Goal: Task Accomplishment & Management: Complete application form

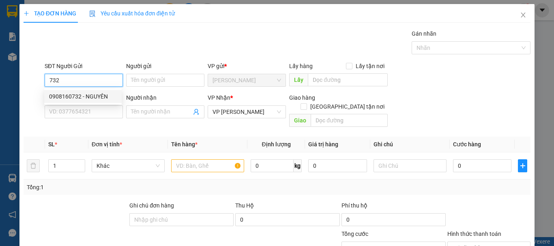
click at [103, 99] on div "0908160732 - NGUYÊN" at bounding box center [83, 96] width 68 height 9
type input "0908160732"
type input "NGUYÊN"
type input "100.000"
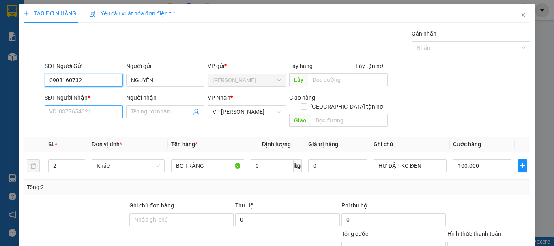
type input "0908160732"
click at [104, 111] on input "SĐT Người Nhận *" at bounding box center [84, 111] width 78 height 13
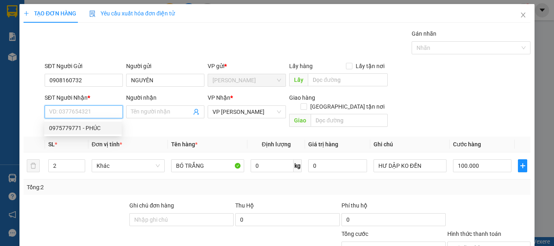
click at [72, 131] on div "0975779771 - PHÚC" at bounding box center [83, 128] width 68 height 9
type input "0975779771"
type input "PHÚC"
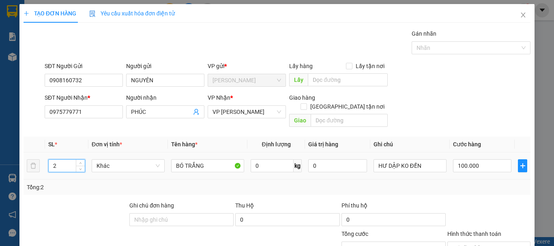
click at [34, 159] on tr "2 Khác BÓ TRẮNG 0 kg 0 HƯ DẬP KO ĐỀN 100.000" at bounding box center [277, 165] width 507 height 27
type input "1"
click at [480, 159] on input "100.000" at bounding box center [482, 165] width 58 height 13
type input "0"
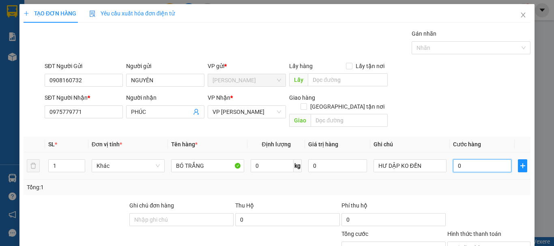
drag, startPoint x: 480, startPoint y: 156, endPoint x: 442, endPoint y: 160, distance: 38.3
click at [442, 160] on tr "1 Khác BÓ TRẮNG 0 kg 0 HƯ DẬP KO ĐỀN 0" at bounding box center [277, 165] width 507 height 27
type input "5"
type input "50"
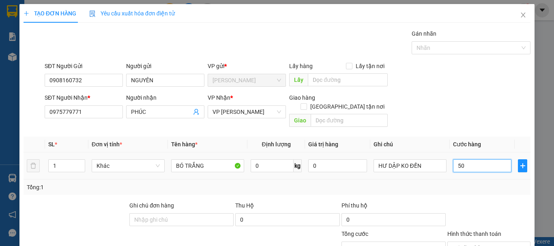
type input "500"
type input "5.000"
type input "50.000"
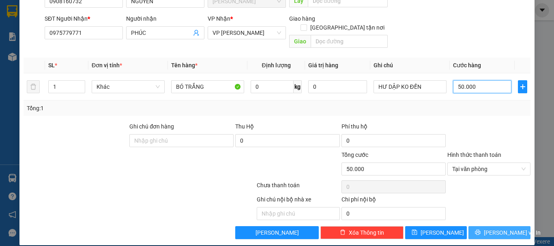
type input "50.000"
click at [504, 228] on span "[PERSON_NAME] và In" at bounding box center [512, 232] width 57 height 9
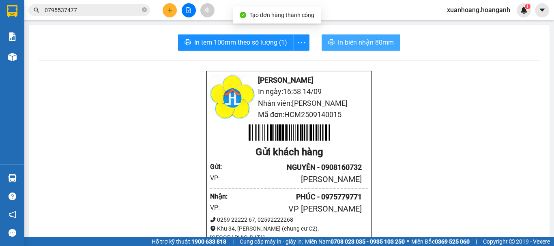
click at [380, 43] on span "In biên nhận 80mm" at bounding box center [366, 42] width 56 height 10
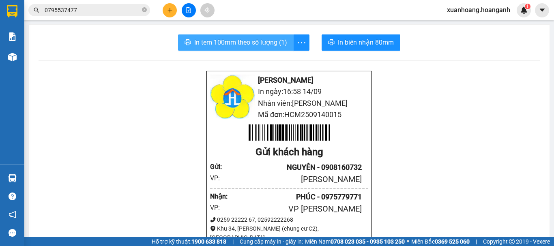
click at [272, 46] on span "In tem 100mm theo số lượng (1)" at bounding box center [240, 42] width 93 height 10
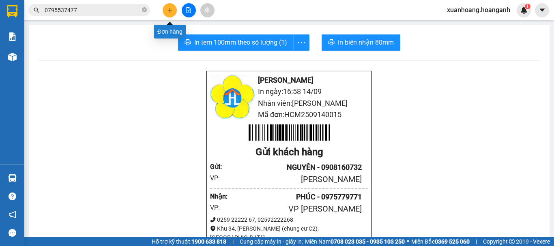
click at [171, 16] on button at bounding box center [170, 10] width 14 height 14
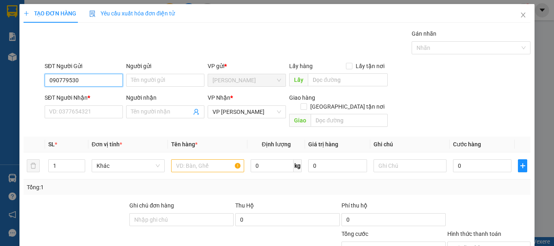
type input "0907795303"
click at [103, 91] on div "0907795303 - A THANH" at bounding box center [82, 96] width 77 height 13
type input "A THANH"
type input "GIAO 31/8=30K"
type input "30.000"
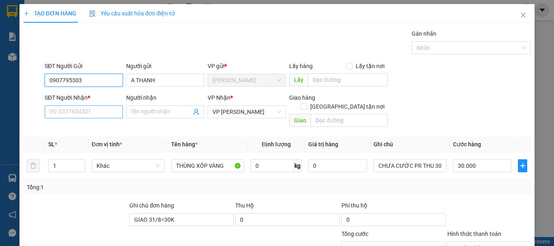
type input "0907795303"
click at [99, 111] on input "SĐT Người Nhận *" at bounding box center [84, 111] width 78 height 13
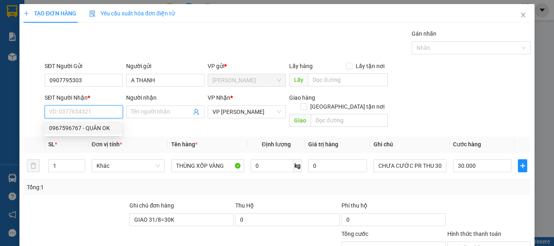
click at [94, 128] on div "0967596767 - QUÂN OK" at bounding box center [83, 128] width 68 height 9
type input "0967596767"
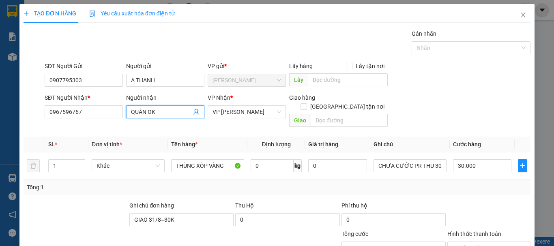
click at [170, 111] on input "QUÂN OK" at bounding box center [161, 111] width 60 height 9
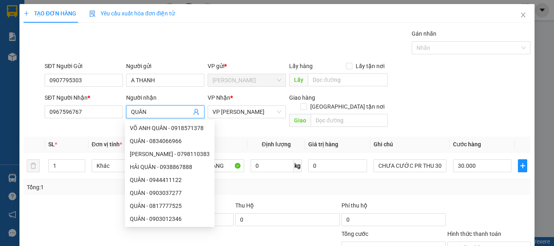
type input "QUÂN"
click at [230, 183] on div "Tổng: 1" at bounding box center [277, 187] width 500 height 9
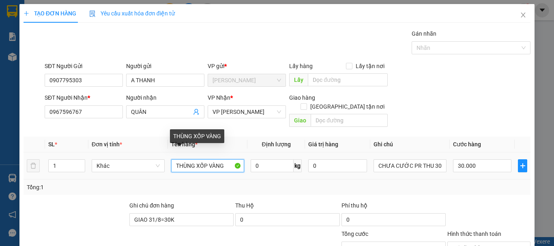
drag, startPoint x: 227, startPoint y: 160, endPoint x: 206, endPoint y: 160, distance: 21.5
click at [206, 160] on input "THÙNG XỐP VÀNG" at bounding box center [207, 165] width 73 height 13
type input "THÙNG XỐP TRẮNG"
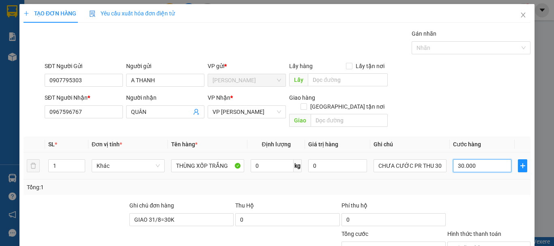
click at [478, 159] on input "30.000" at bounding box center [482, 165] width 58 height 13
type input "0"
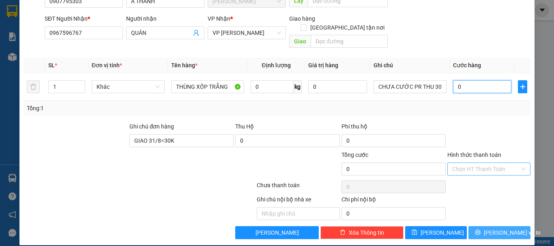
type input "0"
click at [501, 228] on span "[PERSON_NAME] và In" at bounding box center [512, 232] width 57 height 9
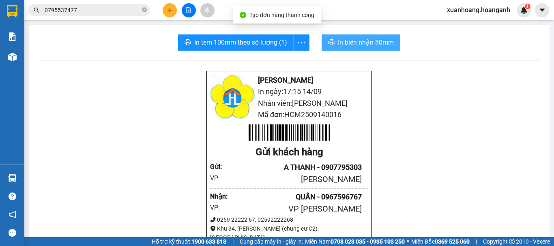
click at [365, 41] on span "In biên nhận 80mm" at bounding box center [366, 42] width 56 height 10
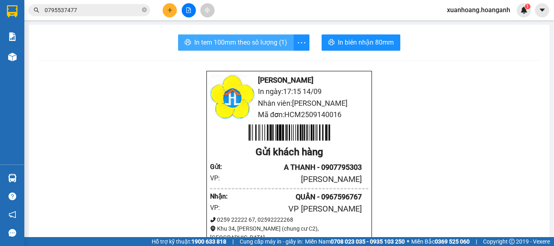
click at [279, 44] on span "In tem 100mm theo số lượng (1)" at bounding box center [240, 42] width 93 height 10
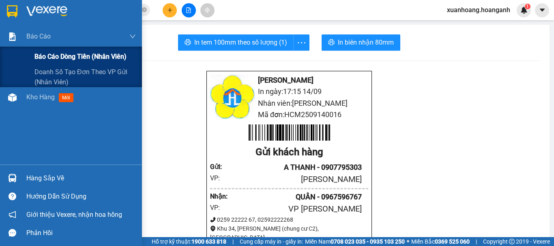
click at [33, 58] on div "Báo cáo dòng tiền (nhân viên)" at bounding box center [71, 57] width 142 height 20
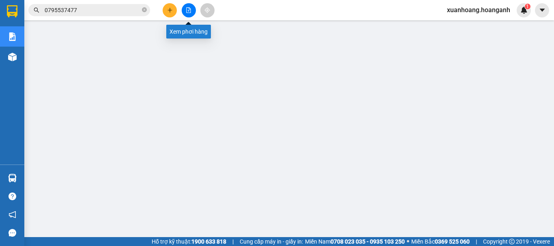
click at [184, 12] on button at bounding box center [189, 10] width 14 height 14
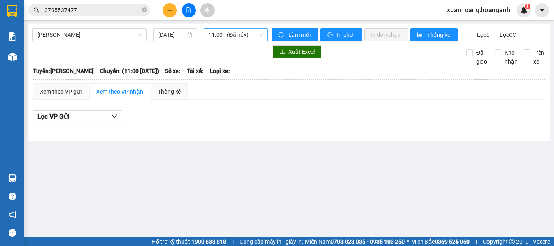
click at [231, 35] on span "11:00 - (Đã hủy)" at bounding box center [235, 35] width 54 height 12
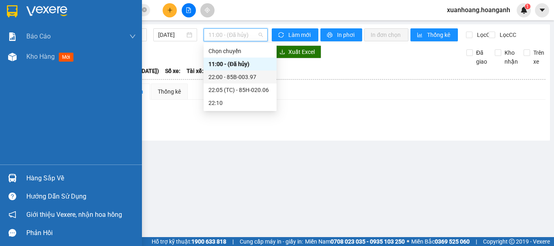
click at [16, 9] on img at bounding box center [12, 11] width 11 height 12
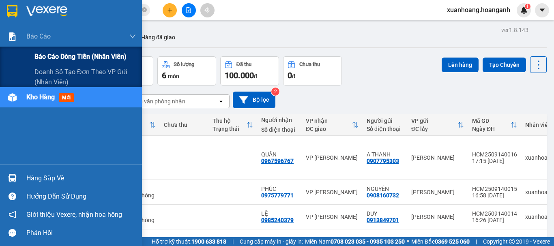
click at [43, 58] on span "Báo cáo dòng tiền (nhân viên)" at bounding box center [80, 56] width 92 height 10
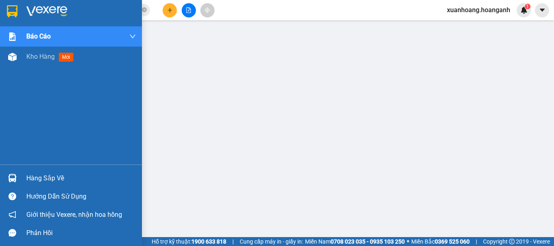
click at [10, 9] on img at bounding box center [12, 11] width 11 height 12
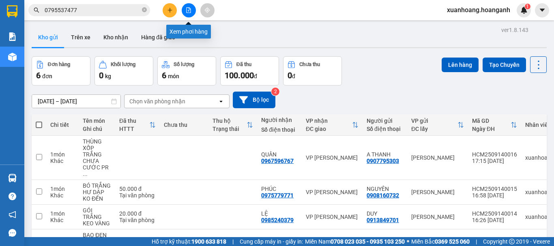
click at [188, 11] on icon "file-add" at bounding box center [189, 10] width 6 height 6
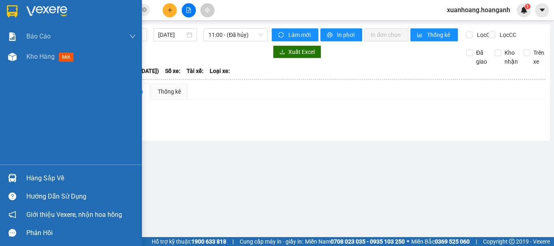
click at [9, 10] on img at bounding box center [12, 11] width 11 height 12
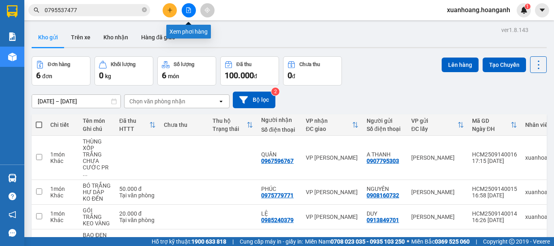
click at [188, 5] on button at bounding box center [189, 10] width 14 height 14
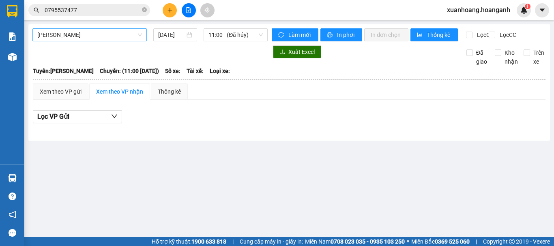
click at [94, 39] on span "[PERSON_NAME]" at bounding box center [89, 35] width 105 height 12
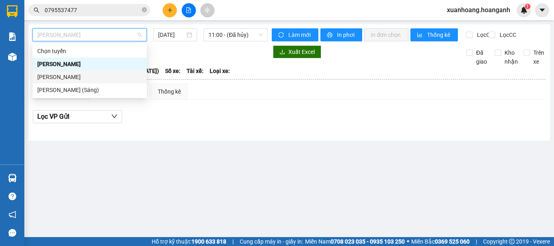
click at [88, 74] on div "[PERSON_NAME]" at bounding box center [89, 77] width 105 height 9
type input "[DATE]"
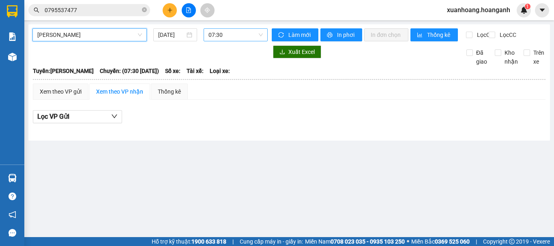
click at [216, 34] on span "07:30" at bounding box center [235, 35] width 54 height 12
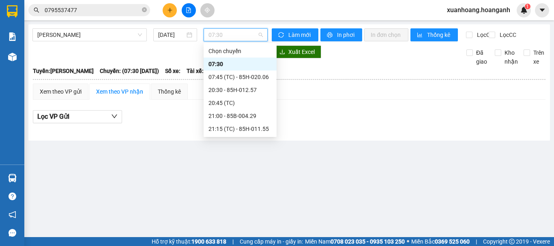
click at [216, 34] on span "07:30" at bounding box center [235, 35] width 54 height 12
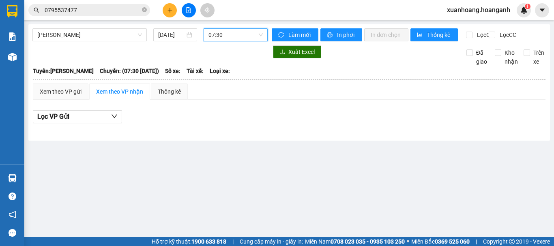
click at [216, 34] on span "07:30" at bounding box center [235, 35] width 54 height 12
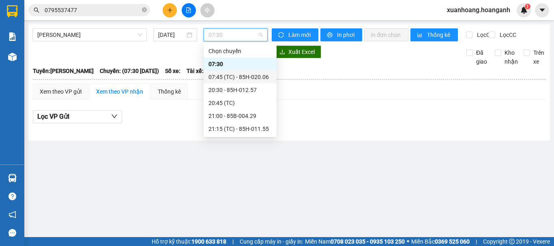
click at [216, 76] on div "07:45 (TC) - 85H-020.06" at bounding box center [239, 77] width 63 height 9
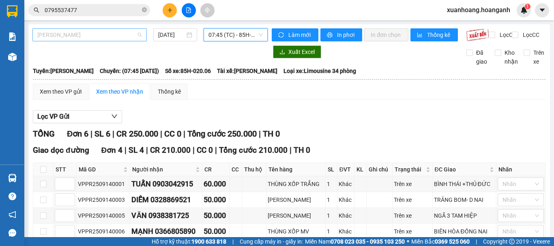
click at [92, 41] on div "[PERSON_NAME]" at bounding box center [89, 34] width 114 height 13
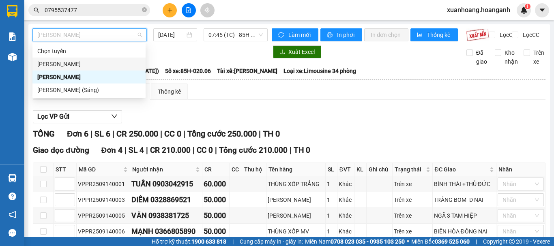
click at [91, 64] on div "[PERSON_NAME]" at bounding box center [88, 64] width 103 height 9
type input "[DATE]"
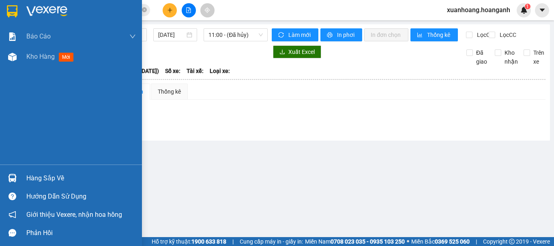
click at [15, 10] on img at bounding box center [12, 11] width 11 height 12
